Goal: Task Accomplishment & Management: Manage account settings

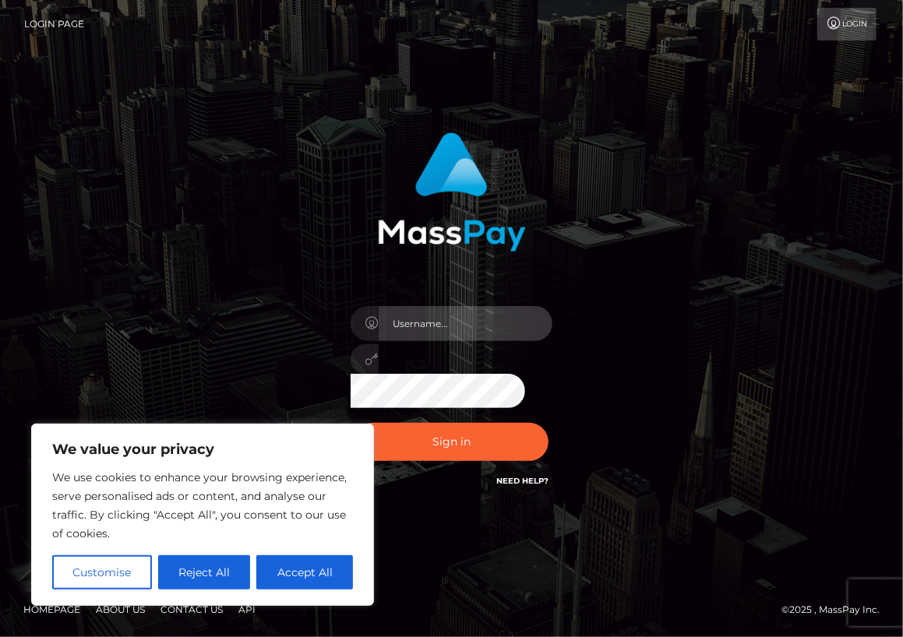
click at [426, 331] on input "text" at bounding box center [466, 323] width 175 height 35
click at [426, 323] on input "[DATE]" at bounding box center [466, 323] width 175 height 35
type input "[EMAIL_ADDRESS][DOMAIN_NAME]"
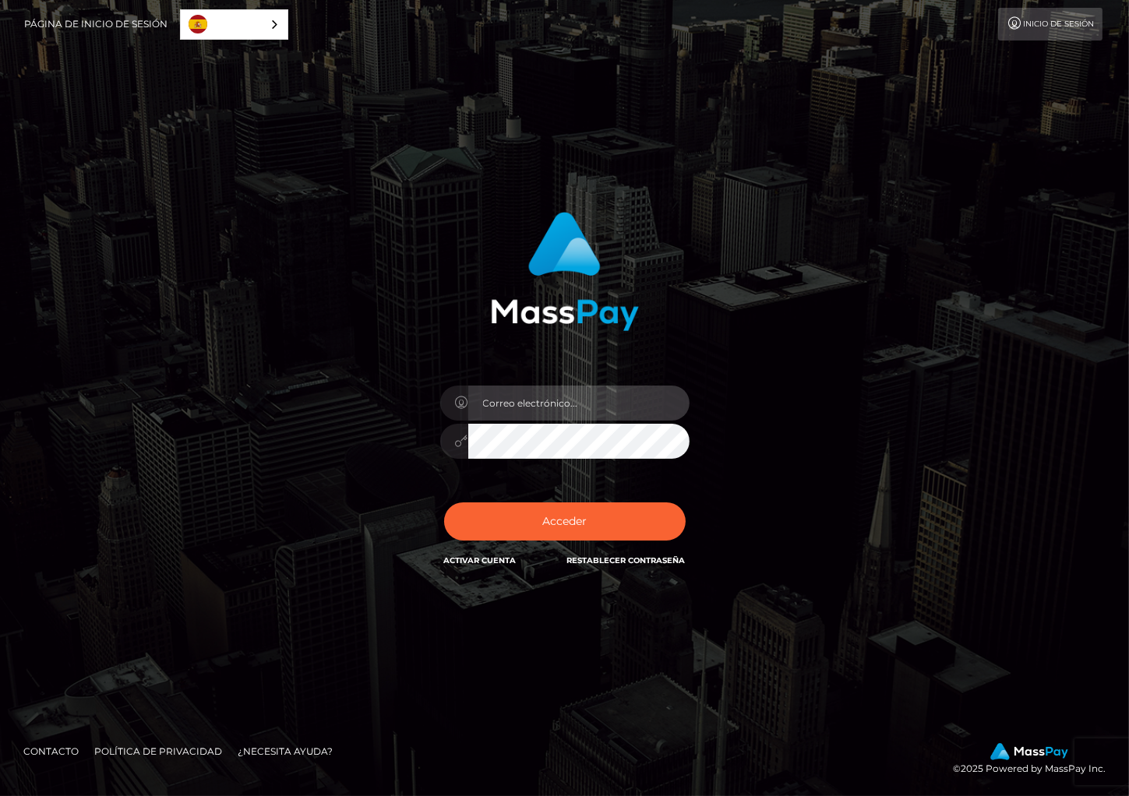
type input "[DATE]"
click at [555, 401] on input "[DATE]" at bounding box center [578, 403] width 221 height 35
type input "[EMAIL_ADDRESS][DOMAIN_NAME]"
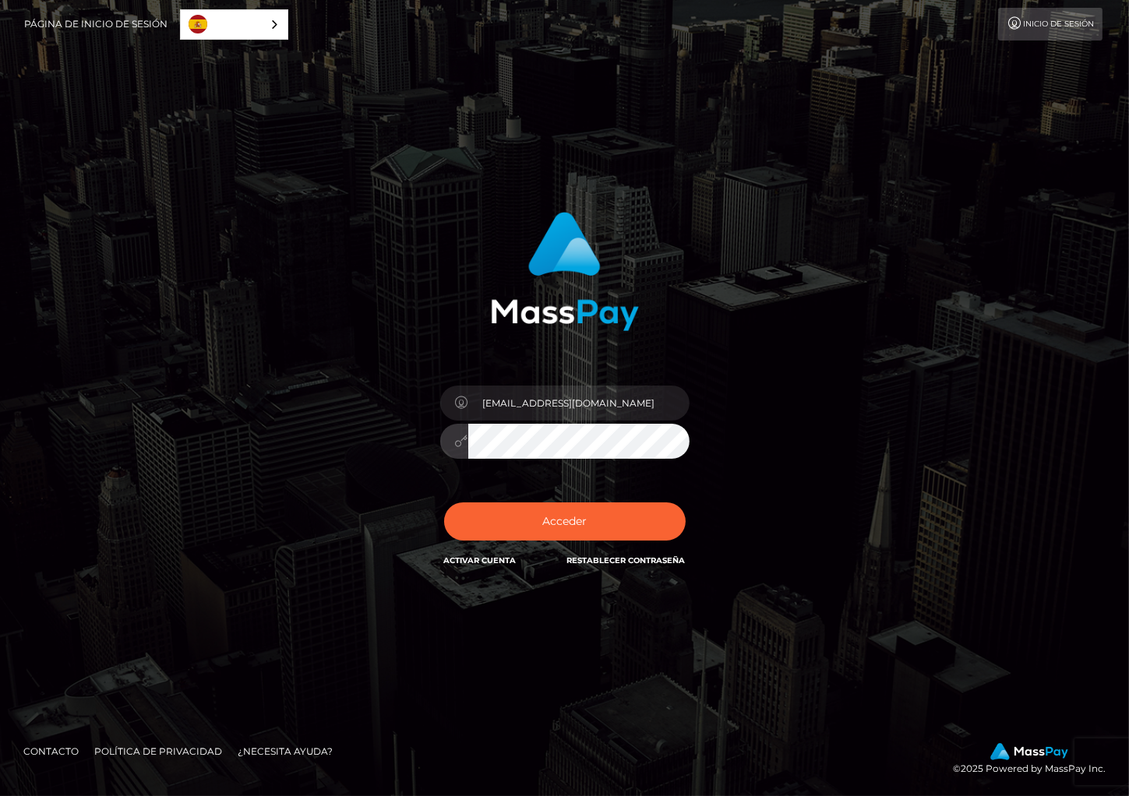
click at [447, 454] on div at bounding box center [564, 439] width 249 height 30
click at [496, 528] on button "Acceder" at bounding box center [565, 522] width 242 height 38
